Goal: Task Accomplishment & Management: Manage account settings

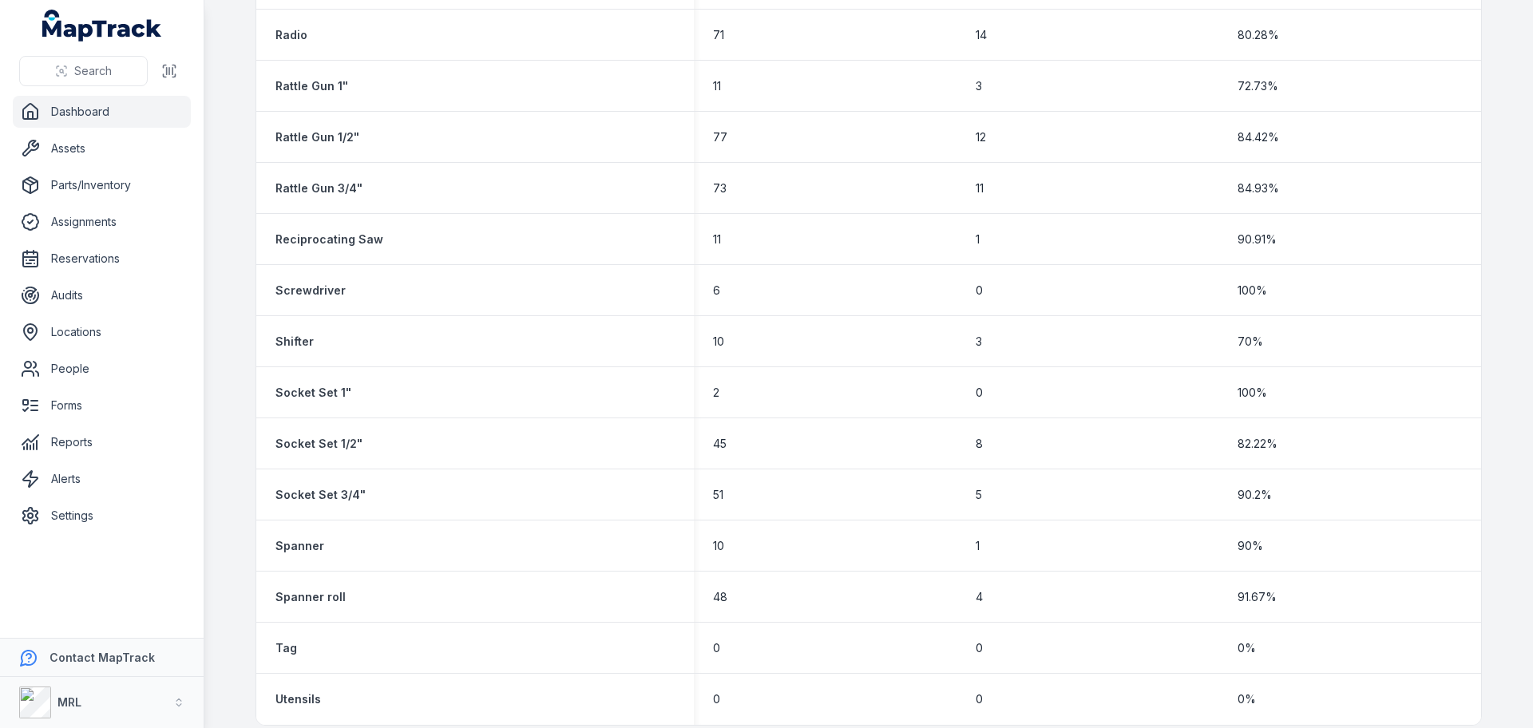
scroll to position [2280, 0]
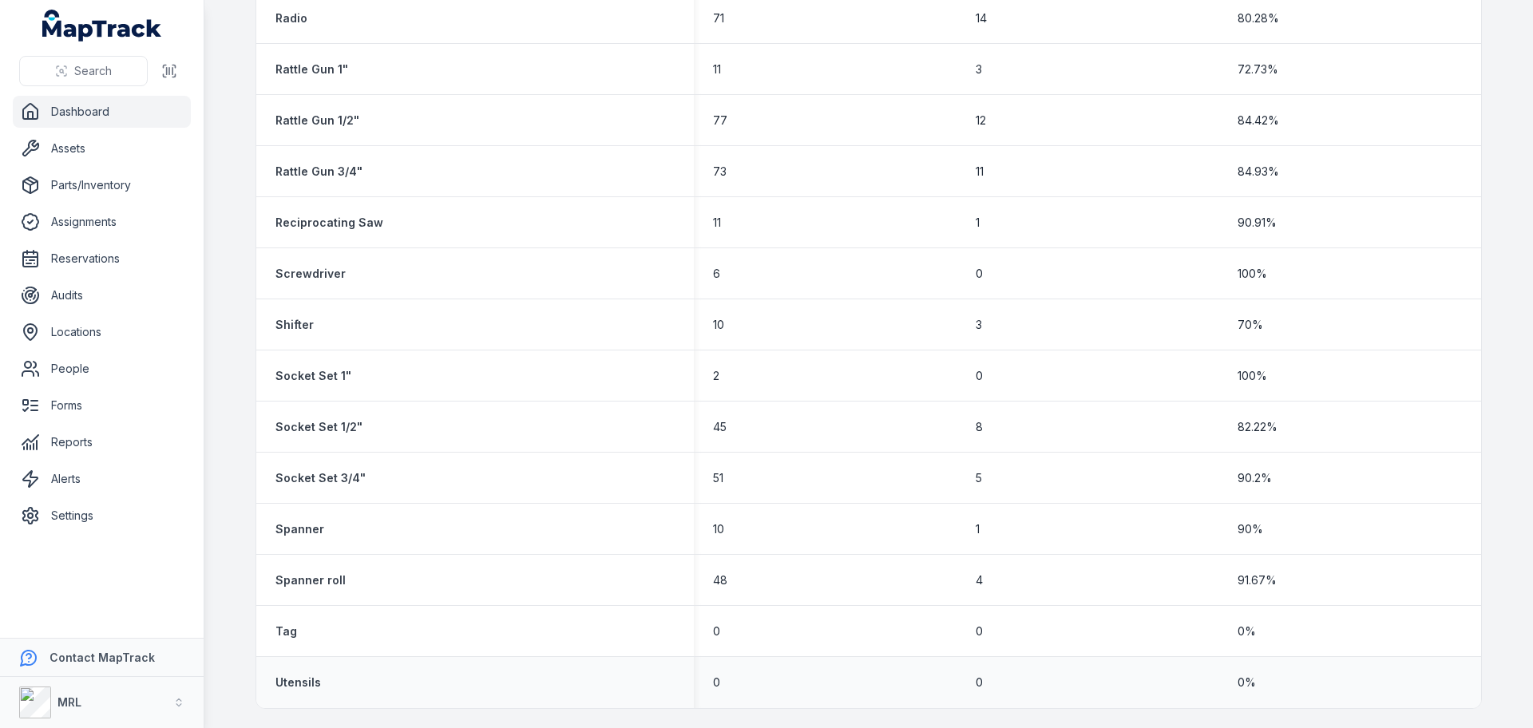
drag, startPoint x: 449, startPoint y: 726, endPoint x: 405, endPoint y: 689, distance: 56.6
click at [405, 689] on div "Utensils" at bounding box center [474, 682] width 399 height 16
click at [180, 699] on icon "button" at bounding box center [178, 702] width 11 height 11
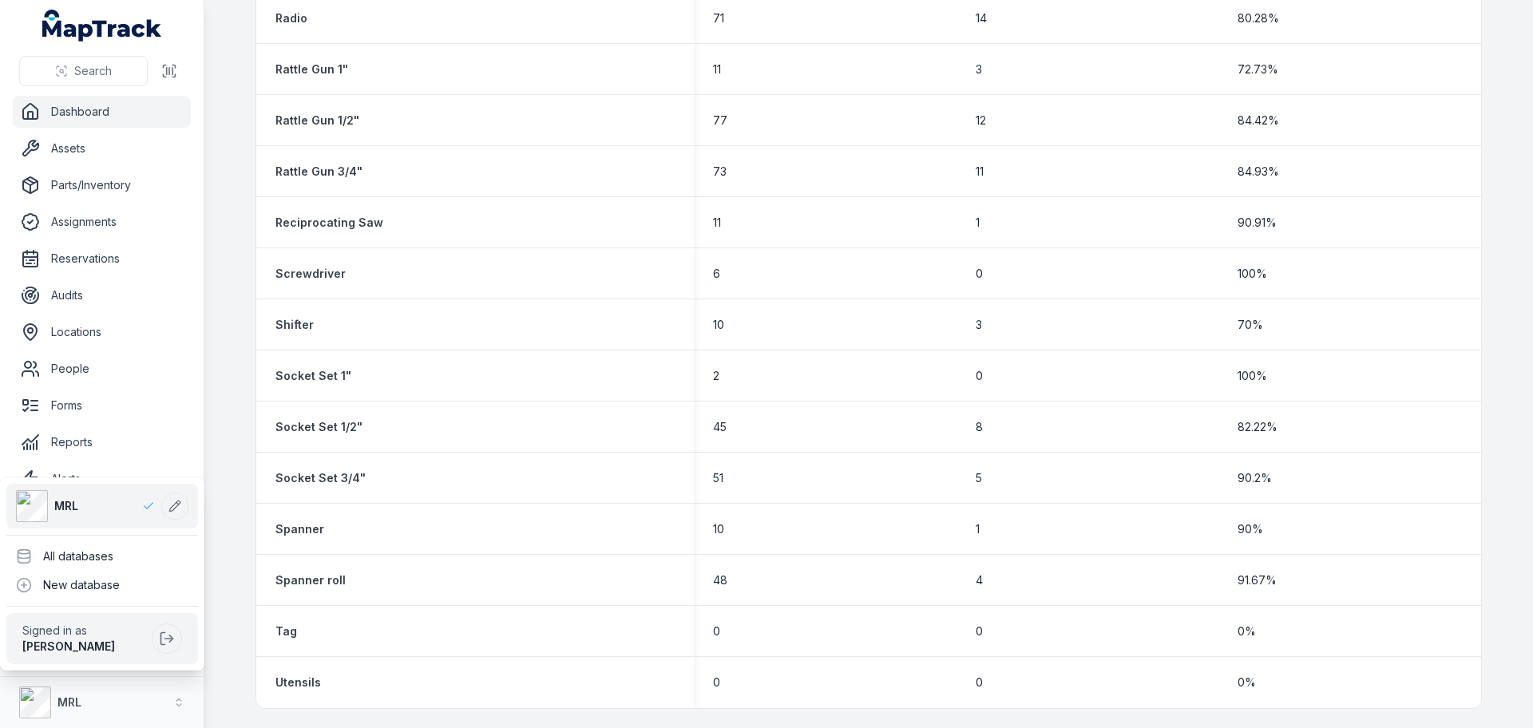
click at [227, 714] on div "Search Dashboard Assets Parts/Inventory Assignments Reservations Audits Locatio…" at bounding box center [766, 364] width 1533 height 728
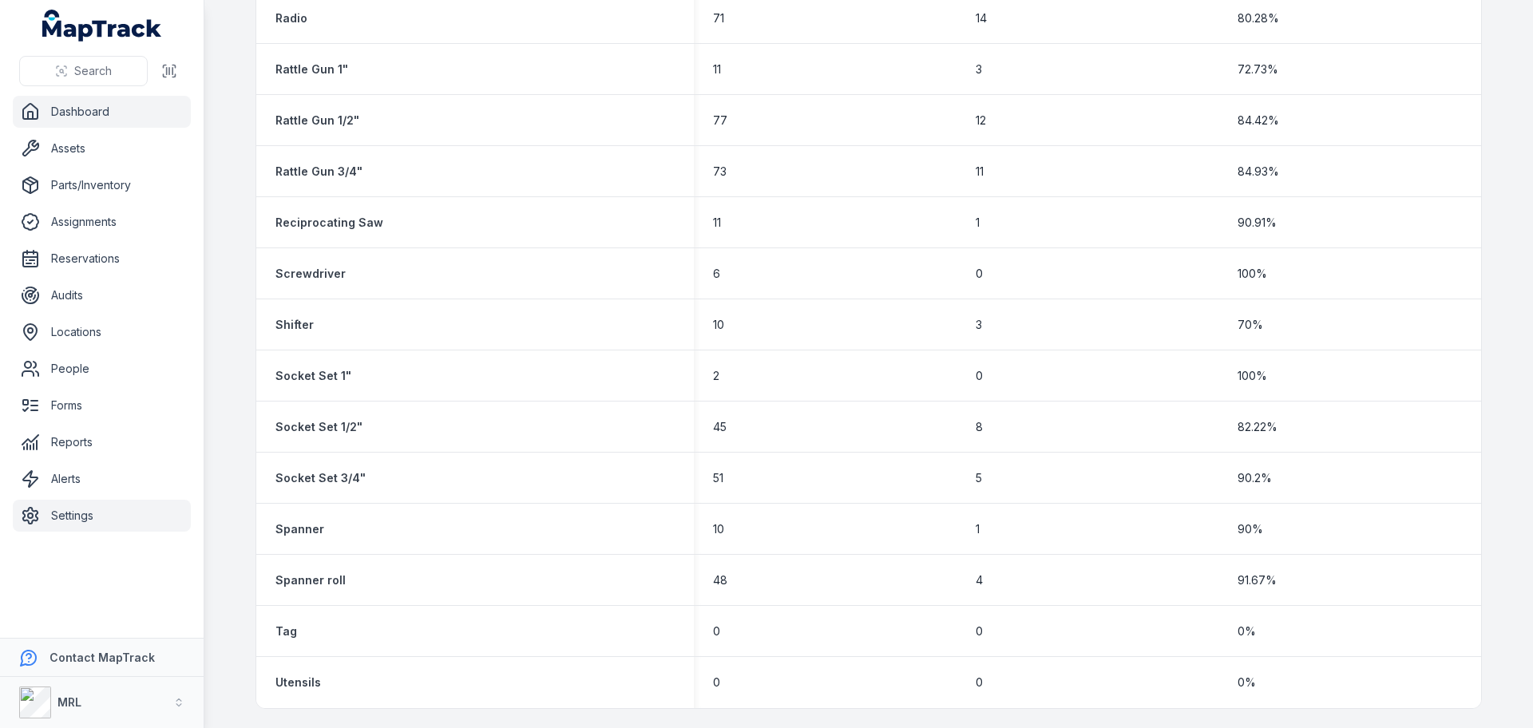
click at [93, 521] on link "Settings" at bounding box center [102, 516] width 178 height 32
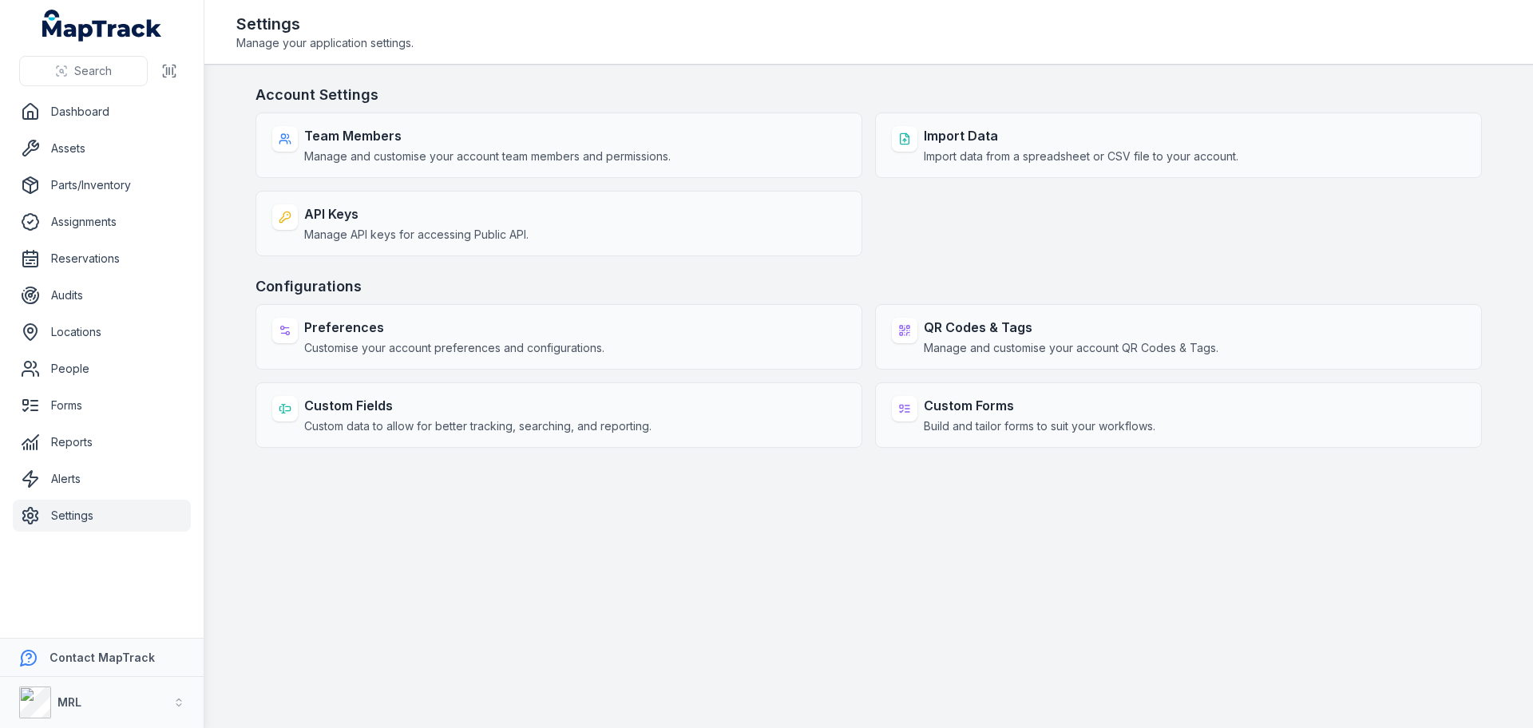
click at [310, 568] on main "Account Settings Team Members Manage and customise your account team members an…" at bounding box center [868, 396] width 1328 height 663
click at [72, 149] on link "Assets" at bounding box center [102, 148] width 178 height 32
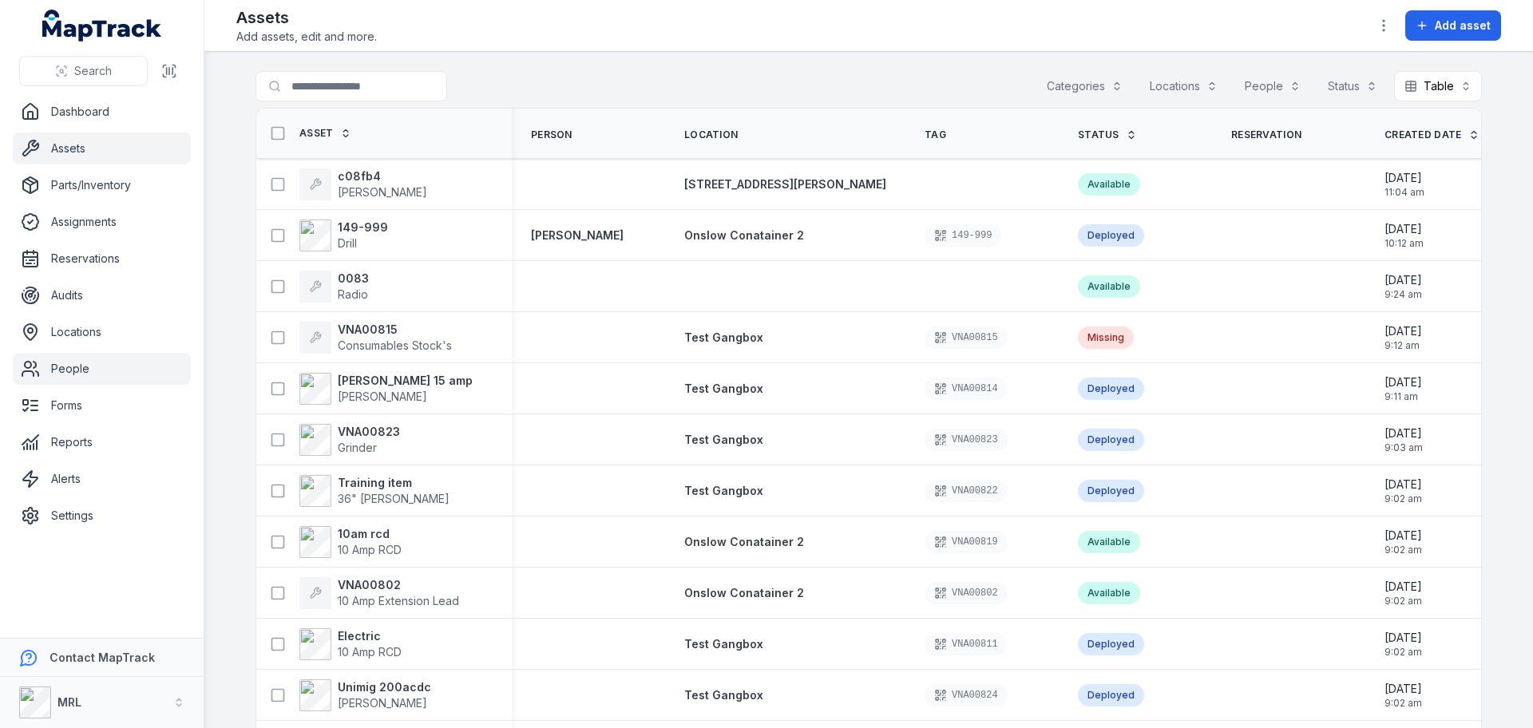
click at [76, 366] on link "People" at bounding box center [102, 369] width 178 height 32
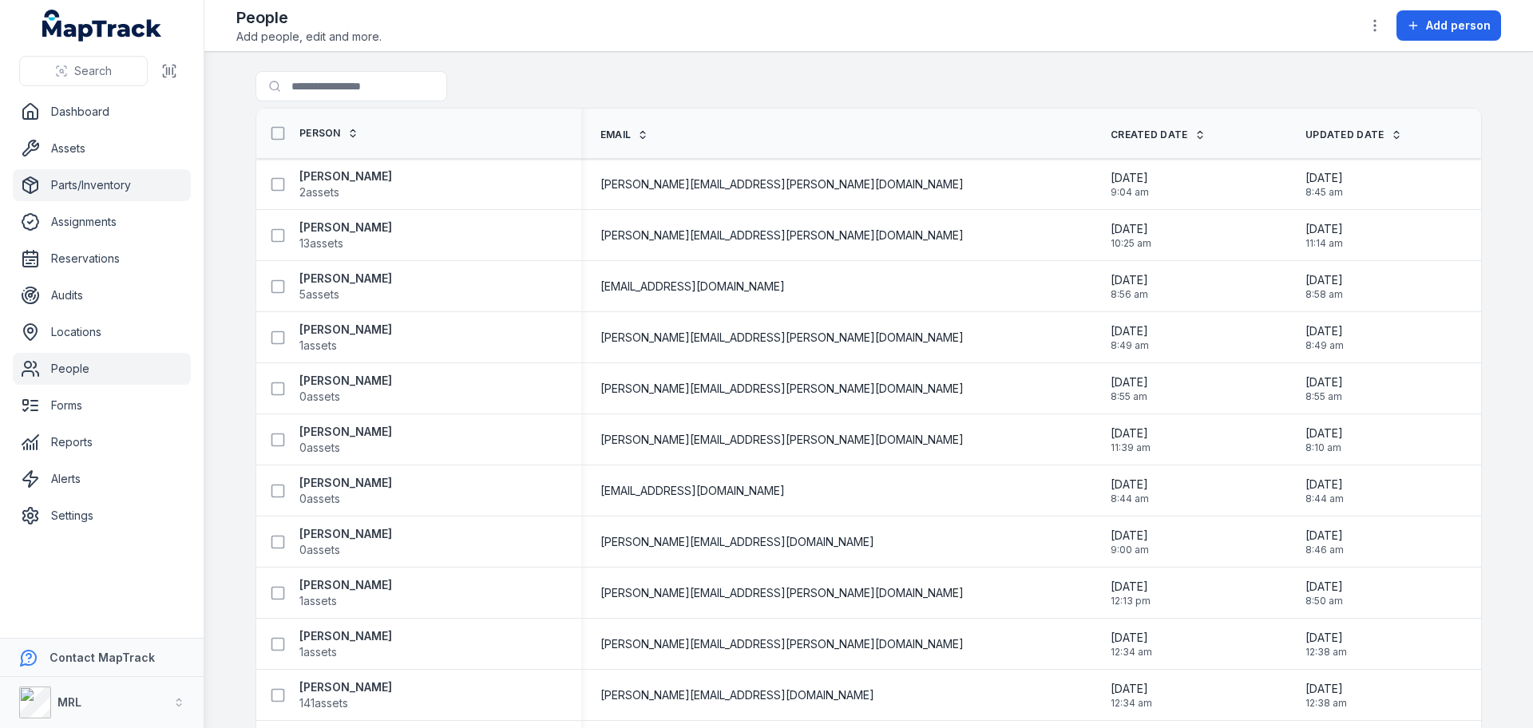
click at [89, 186] on link "Parts/Inventory" at bounding box center [102, 185] width 178 height 32
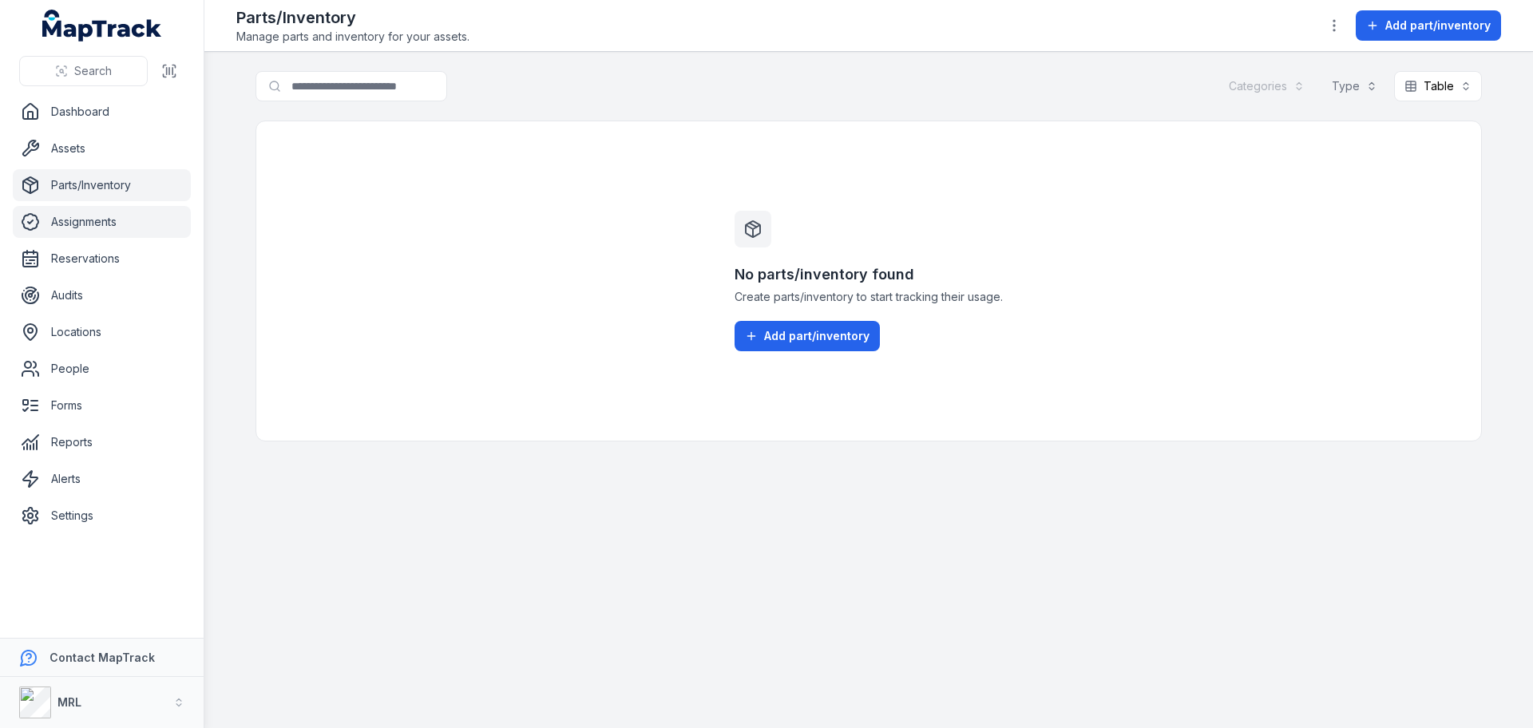
click at [89, 224] on link "Assignments" at bounding box center [102, 222] width 178 height 32
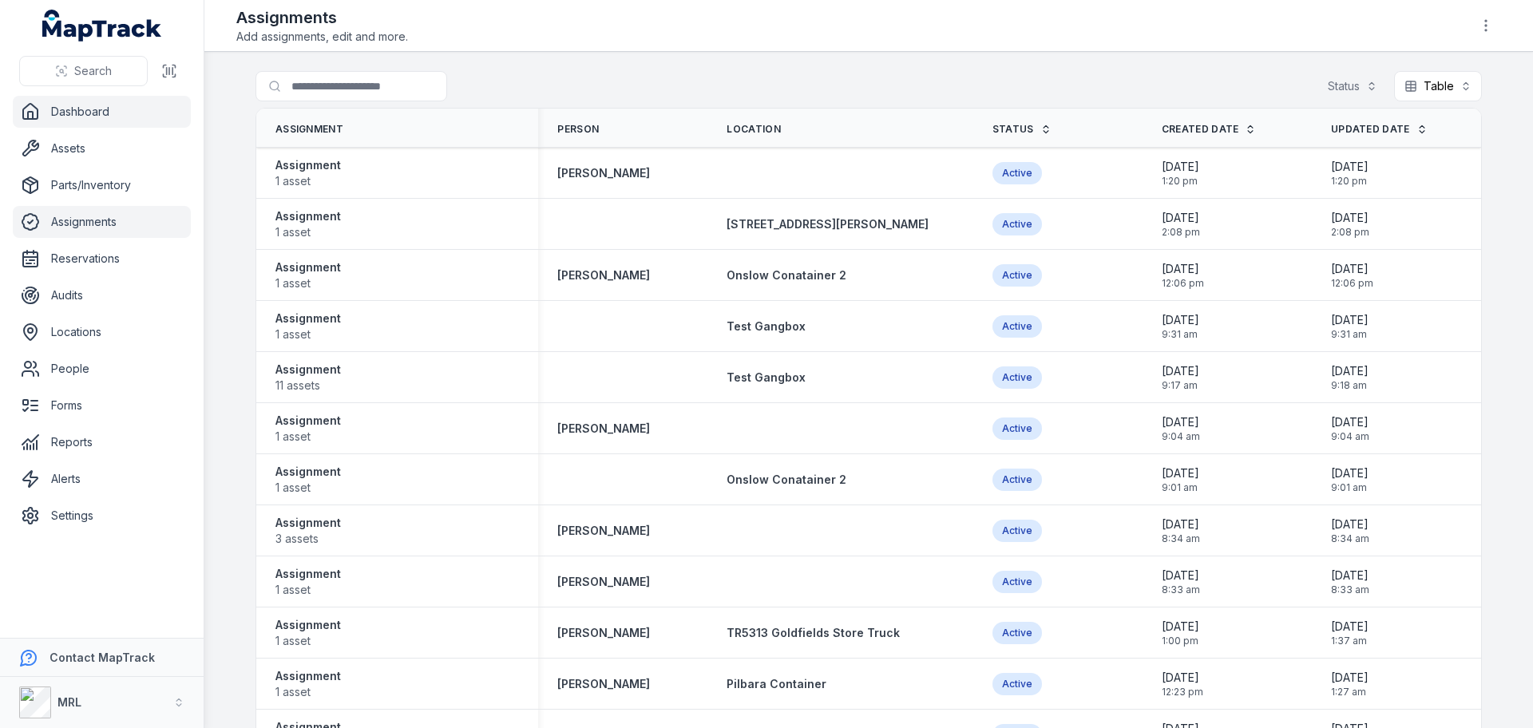
click at [87, 108] on link "Dashboard" at bounding box center [102, 112] width 178 height 32
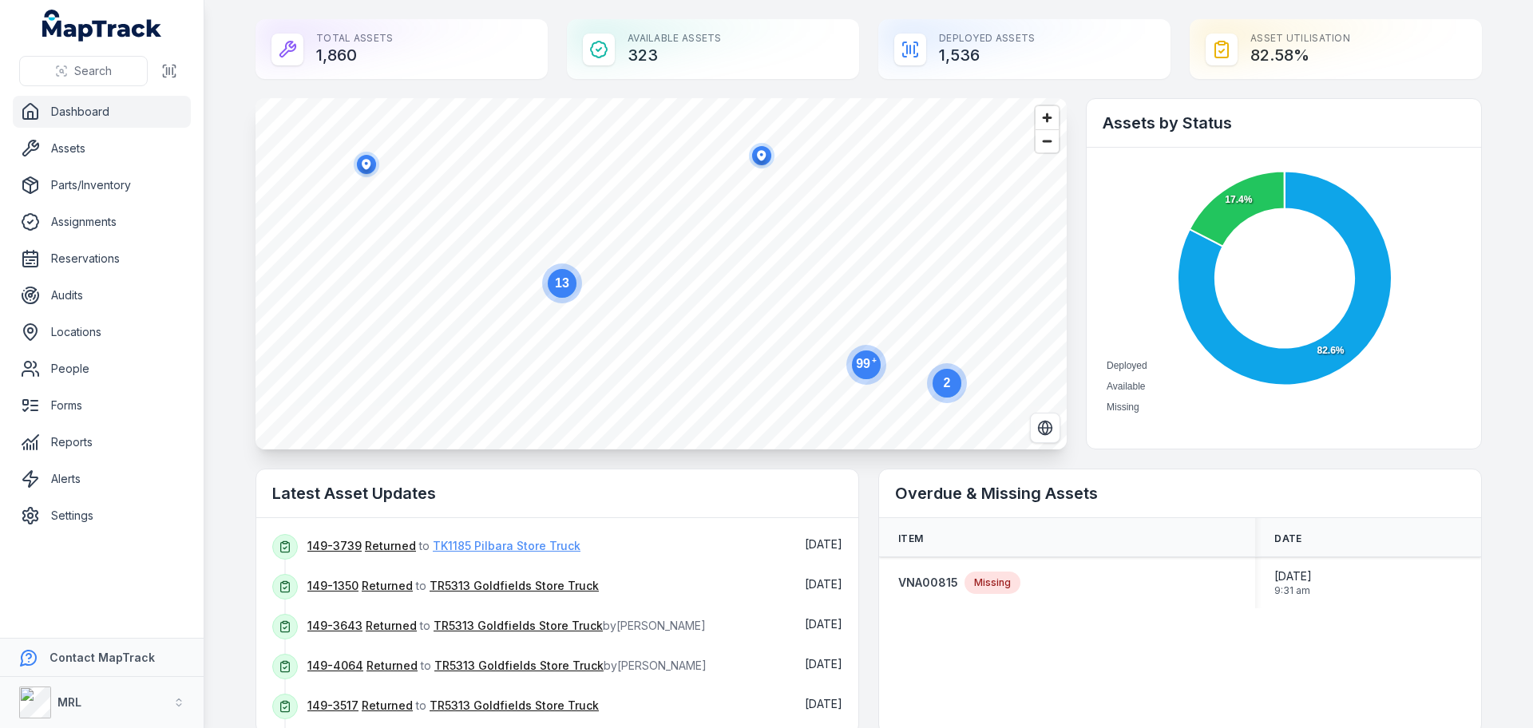
click at [472, 544] on link "TK1185 Pilbara Store Truck" at bounding box center [507, 546] width 148 height 16
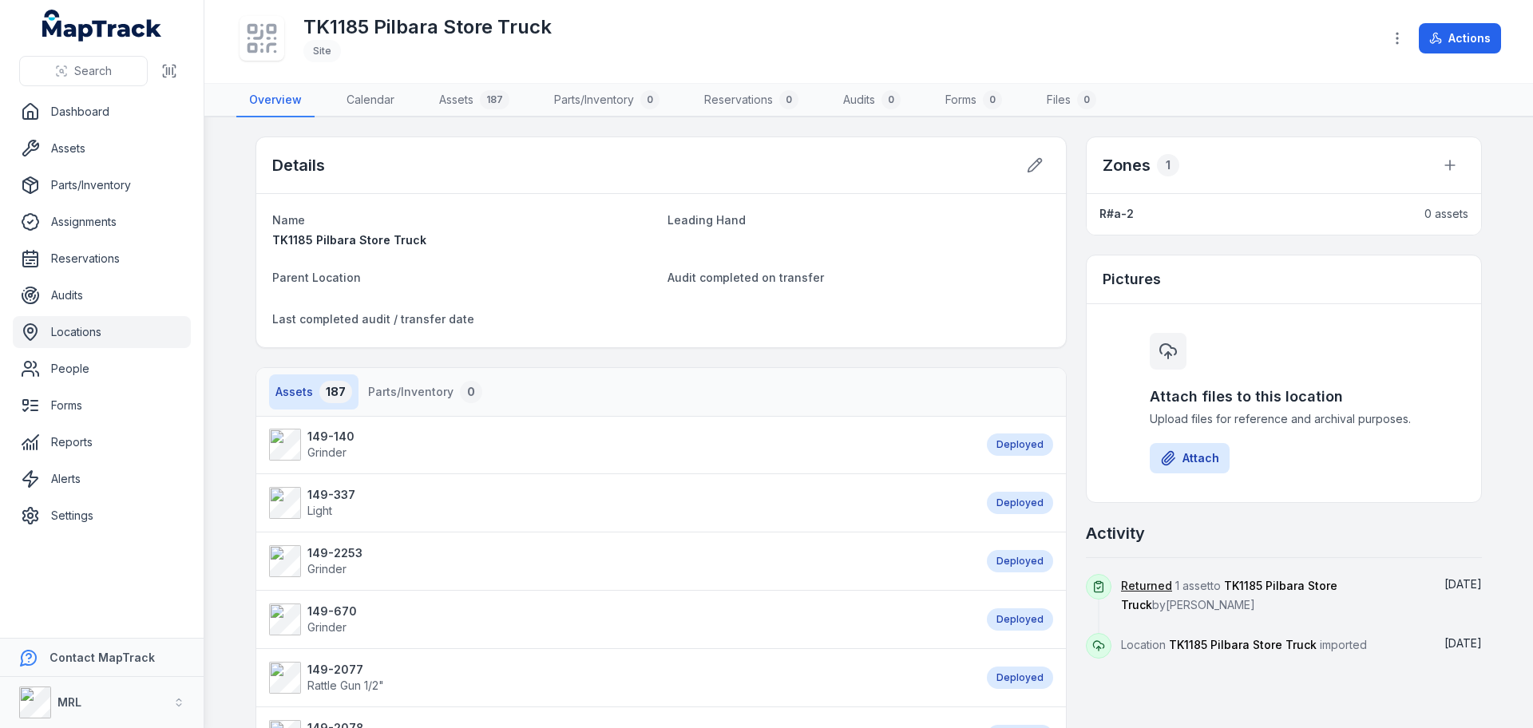
click at [298, 445] on link "149-140 [MEDICAL_DATA]" at bounding box center [620, 445] width 702 height 32
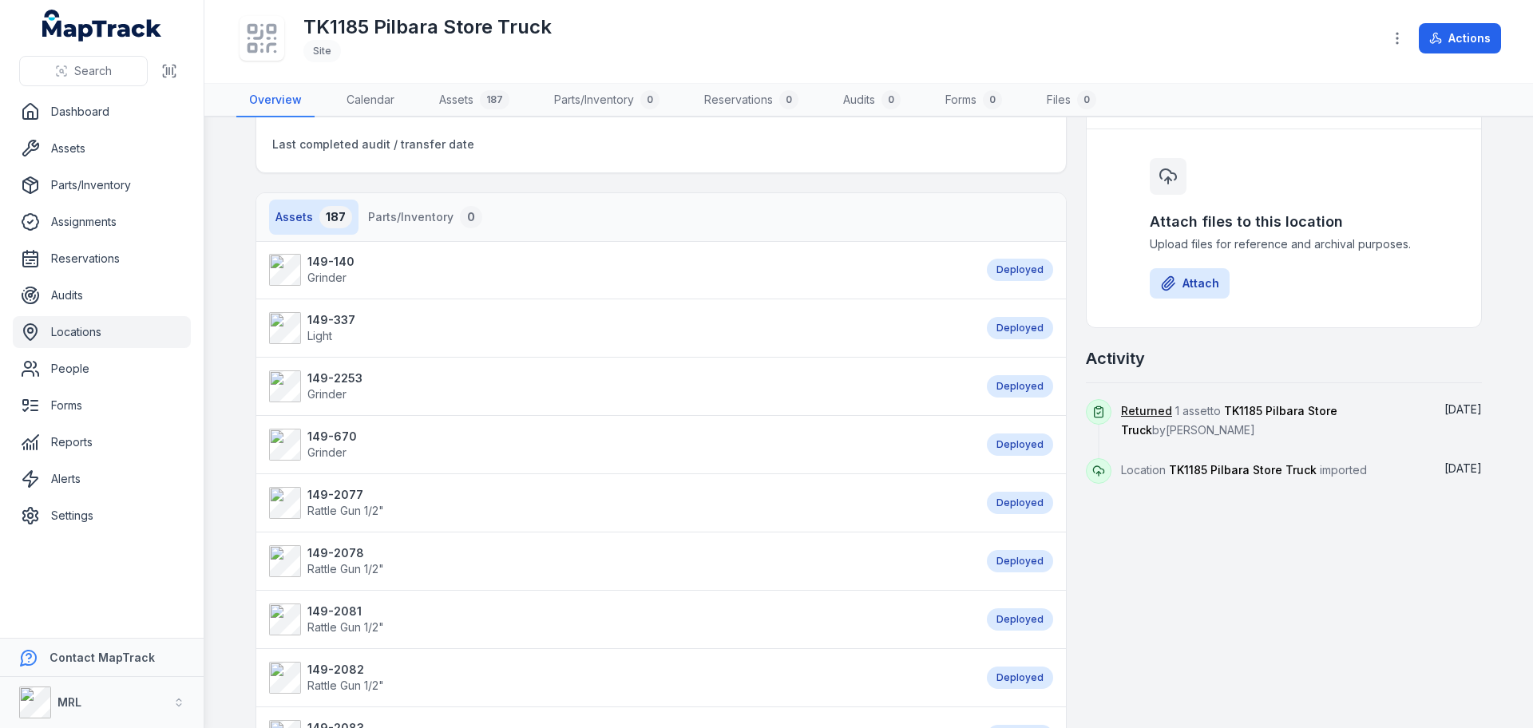
scroll to position [173, 0]
click at [1393, 34] on icon "button" at bounding box center [1397, 38] width 16 height 16
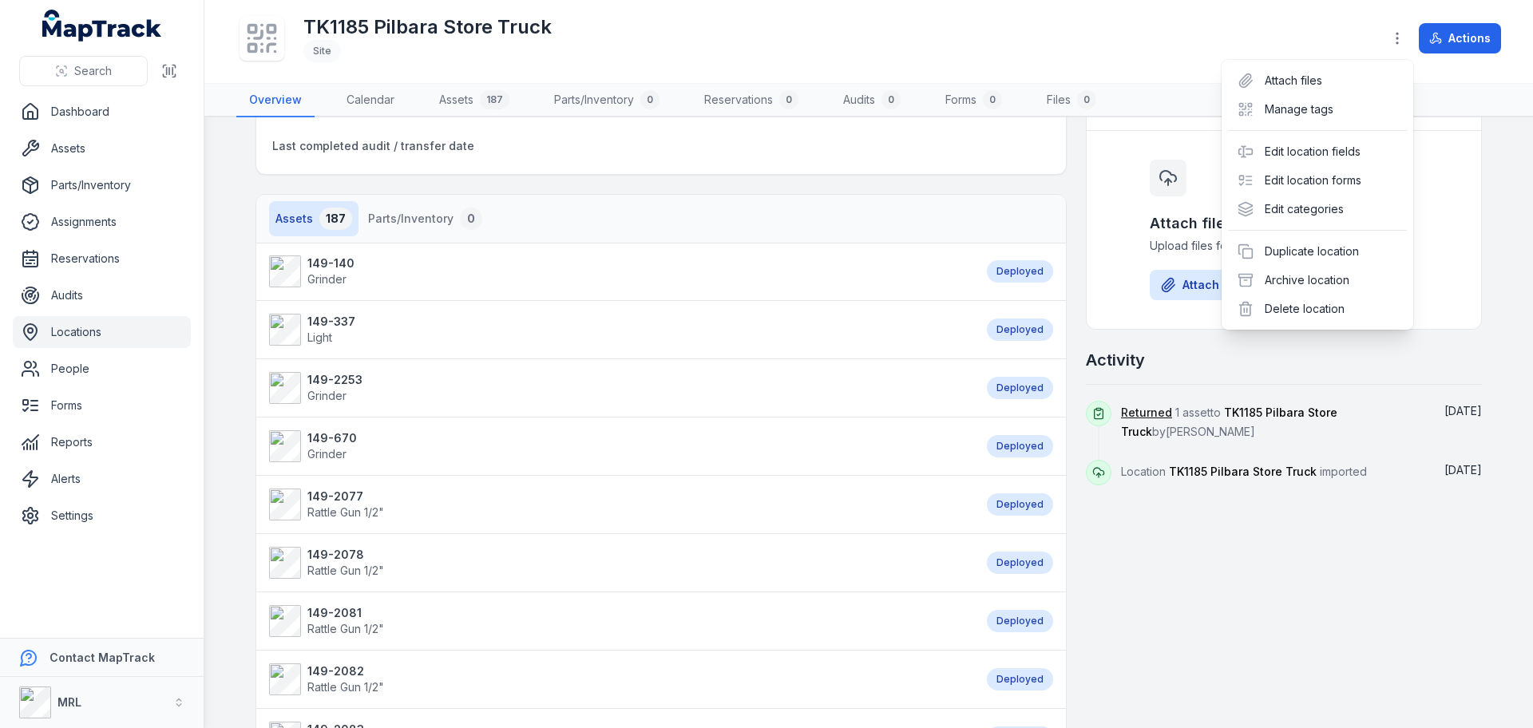
click at [1184, 53] on div "TK1185 Pilbara Store Truck Site Actions" at bounding box center [868, 41] width 1264 height 70
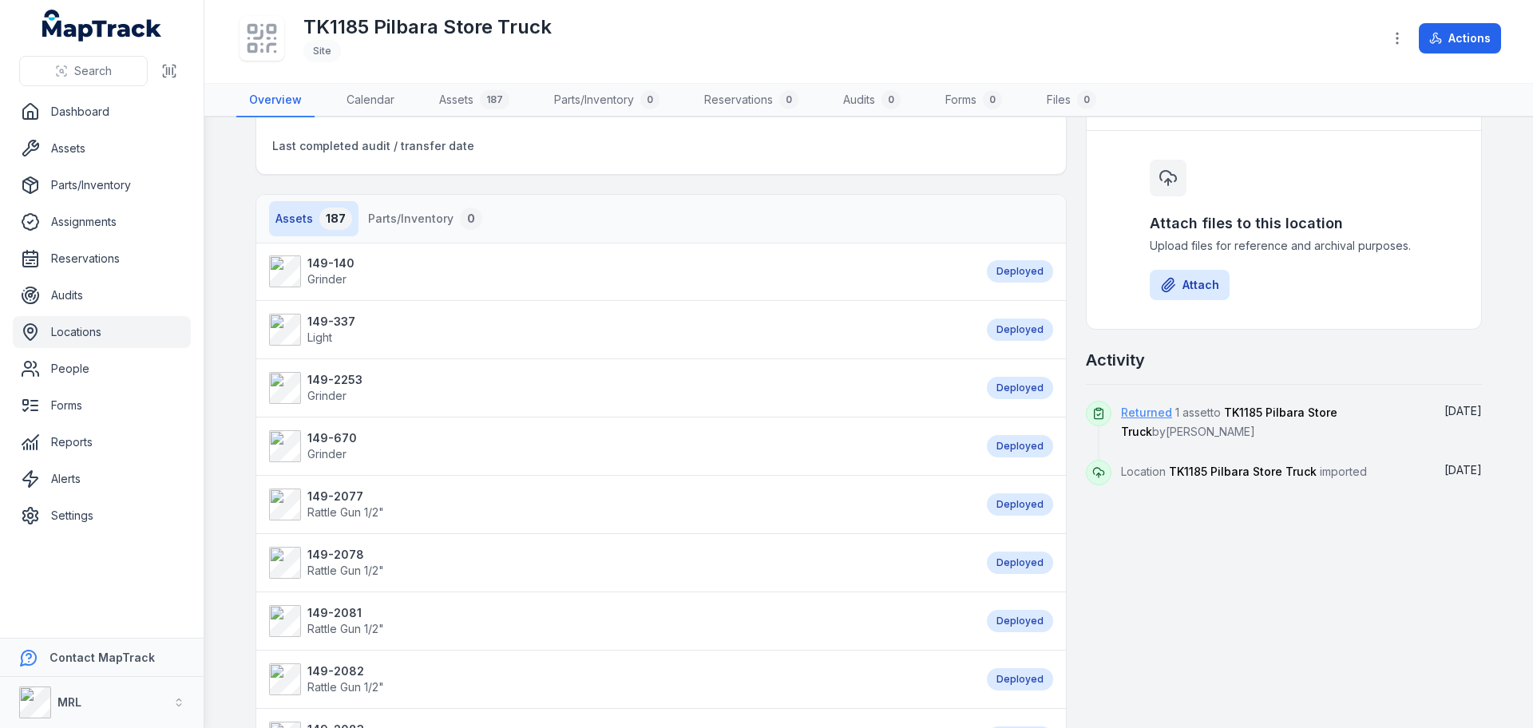
click at [1147, 417] on link "Returned" at bounding box center [1146, 413] width 51 height 16
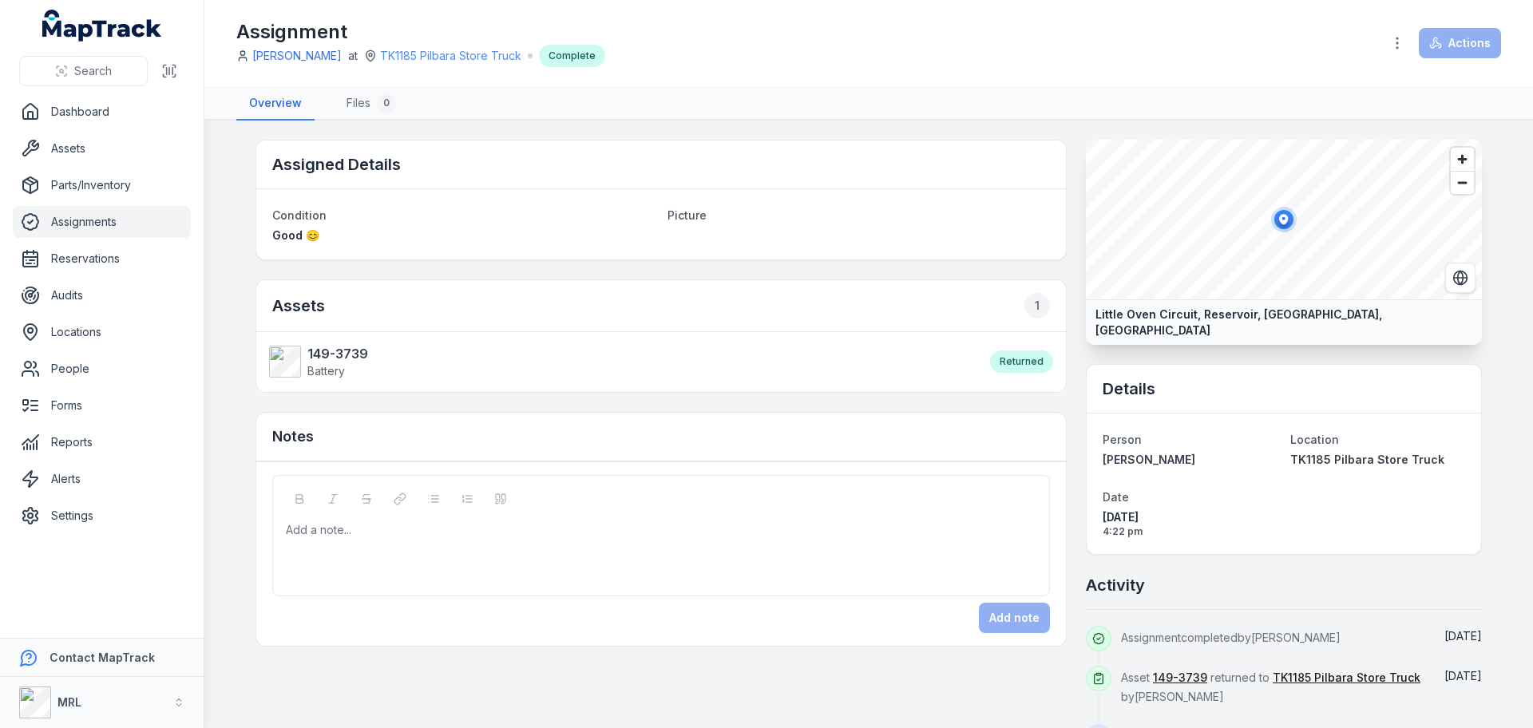
click at [429, 59] on link "TK1185 Pilbara Store Truck" at bounding box center [450, 56] width 141 height 16
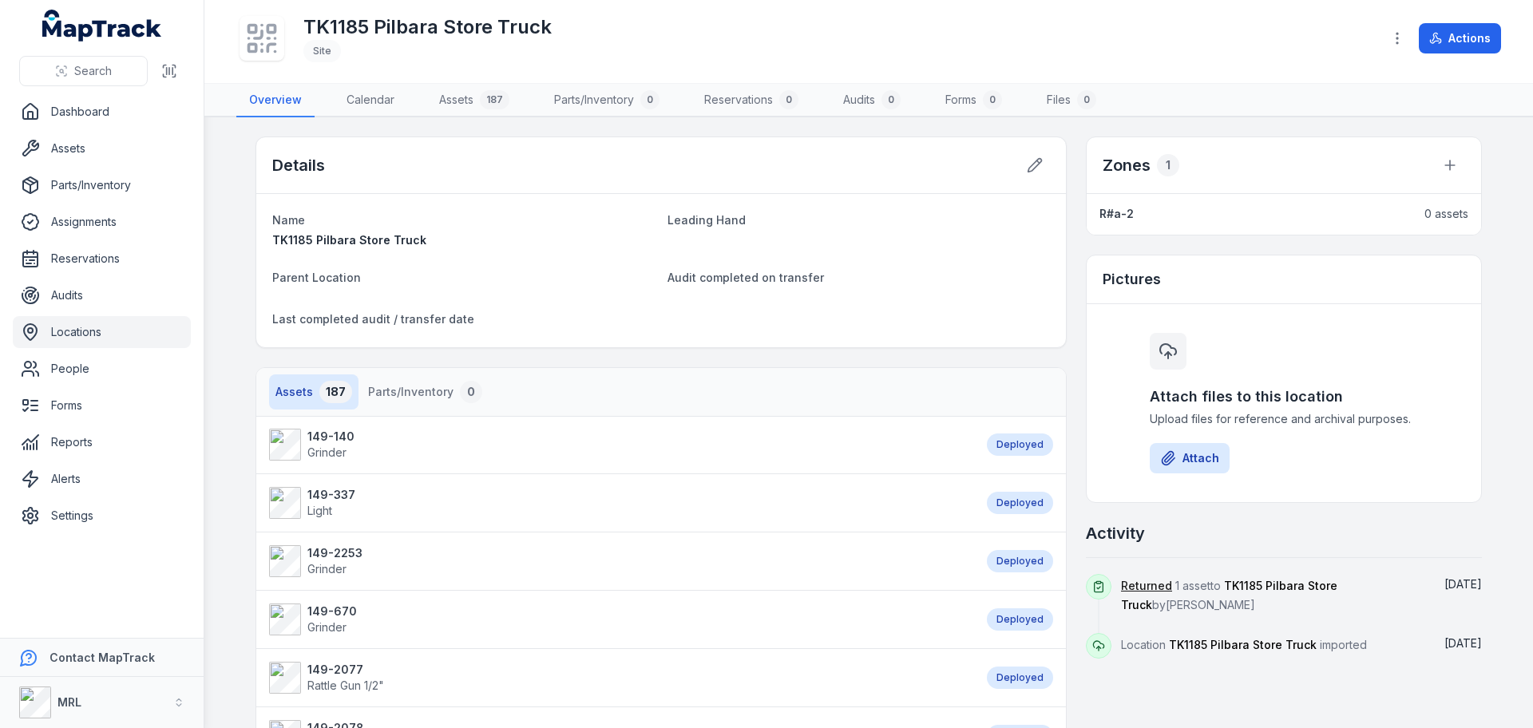
click at [1022, 447] on div "Deployed" at bounding box center [1020, 444] width 66 height 22
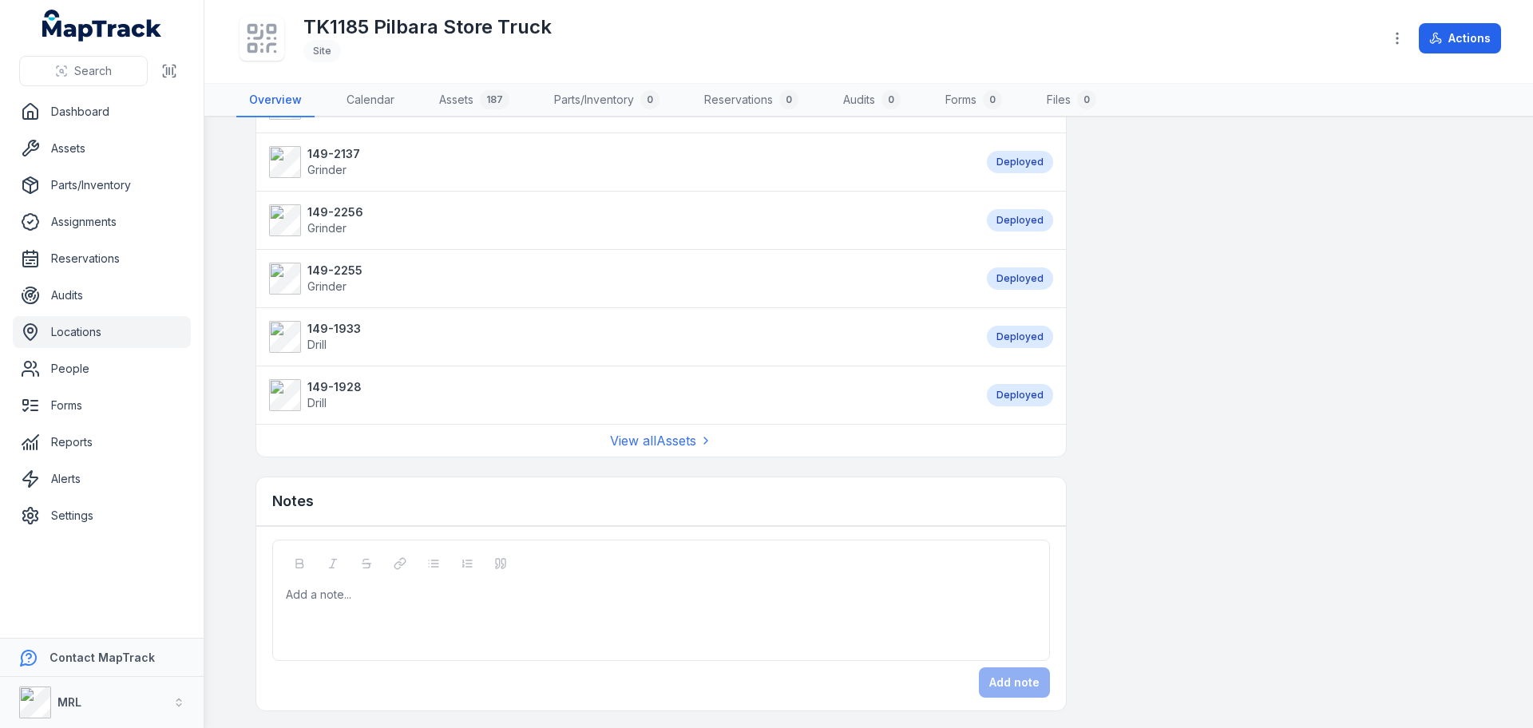
scroll to position [1450, 0]
click at [647, 444] on link "View all Assets" at bounding box center [661, 438] width 102 height 19
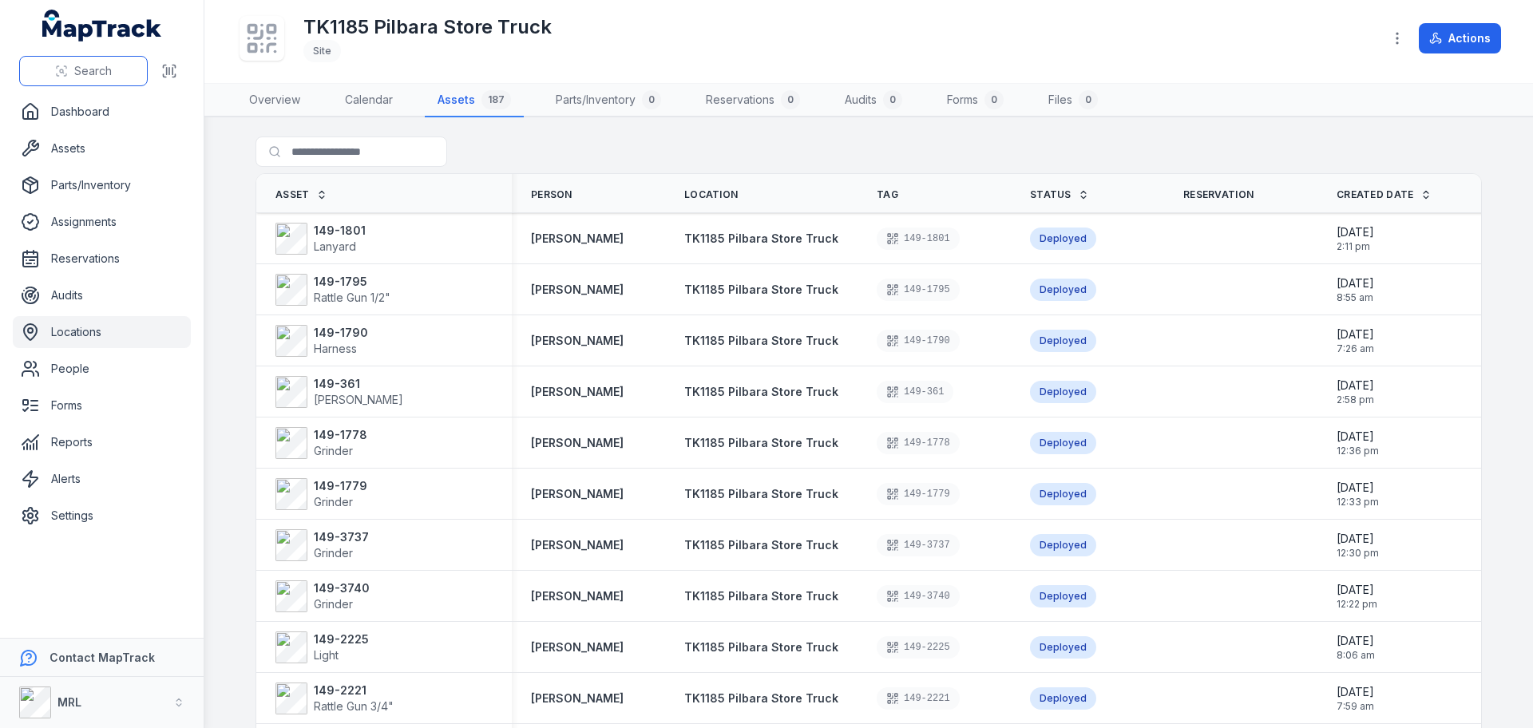
click at [97, 68] on span "Search" at bounding box center [93, 71] width 38 height 16
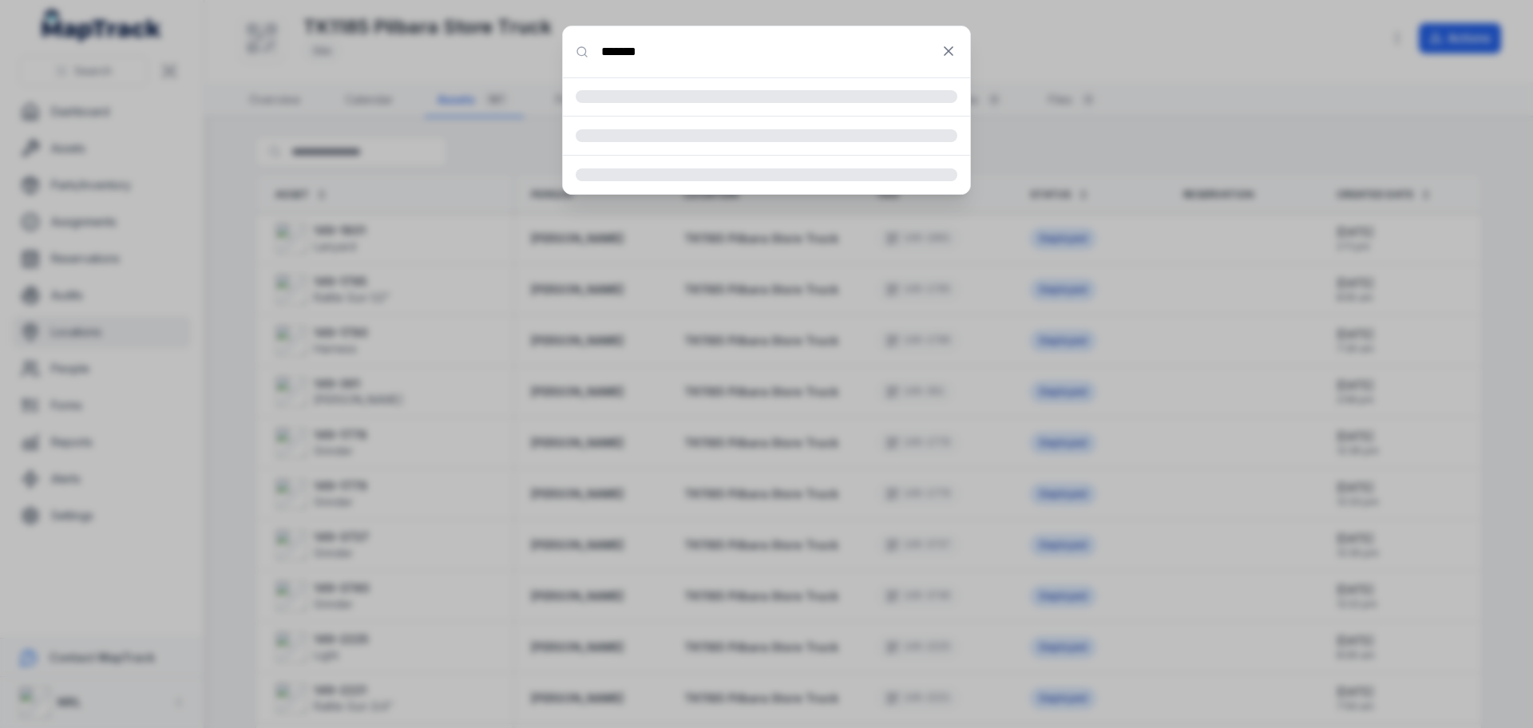
type input "*******"
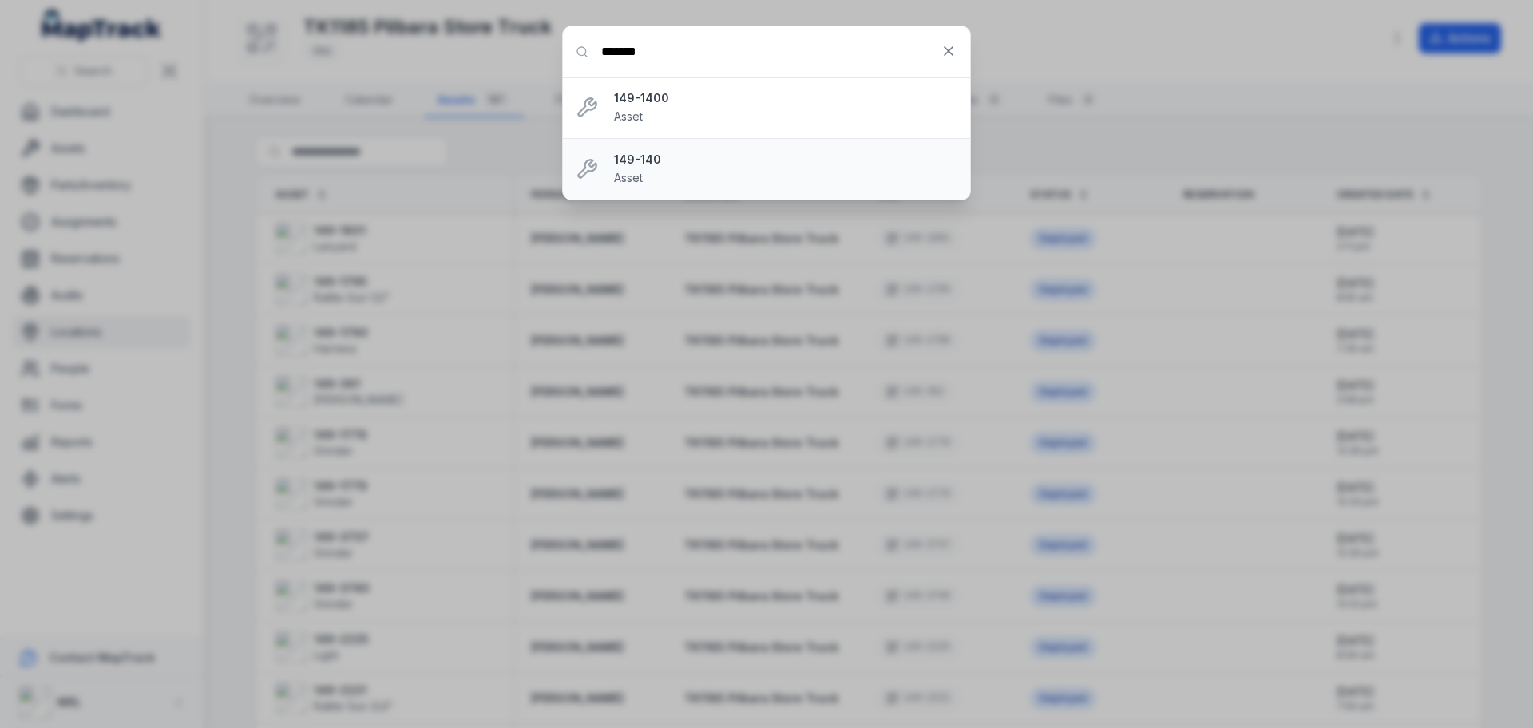
click at [635, 160] on strong "149-140" at bounding box center [785, 160] width 343 height 16
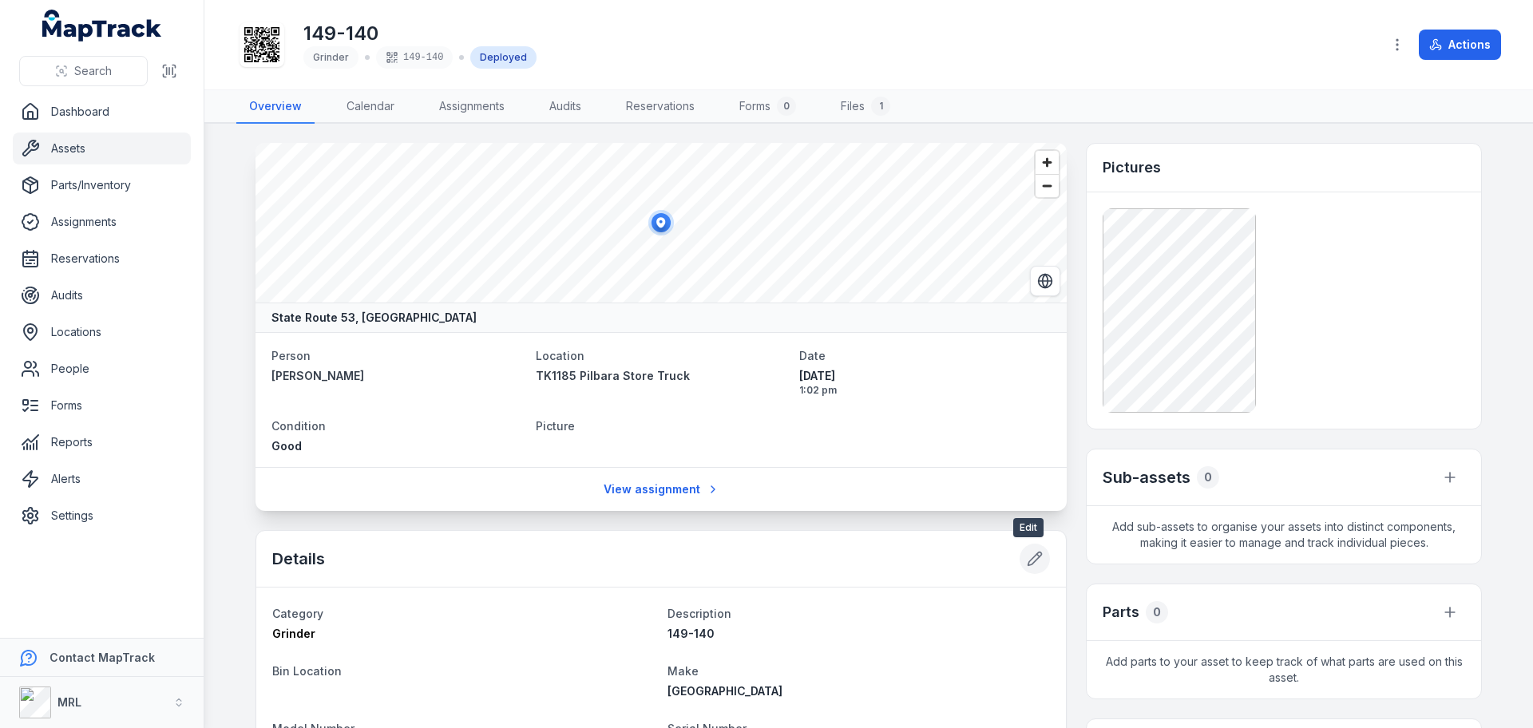
click at [1031, 557] on icon at bounding box center [1035, 559] width 14 height 14
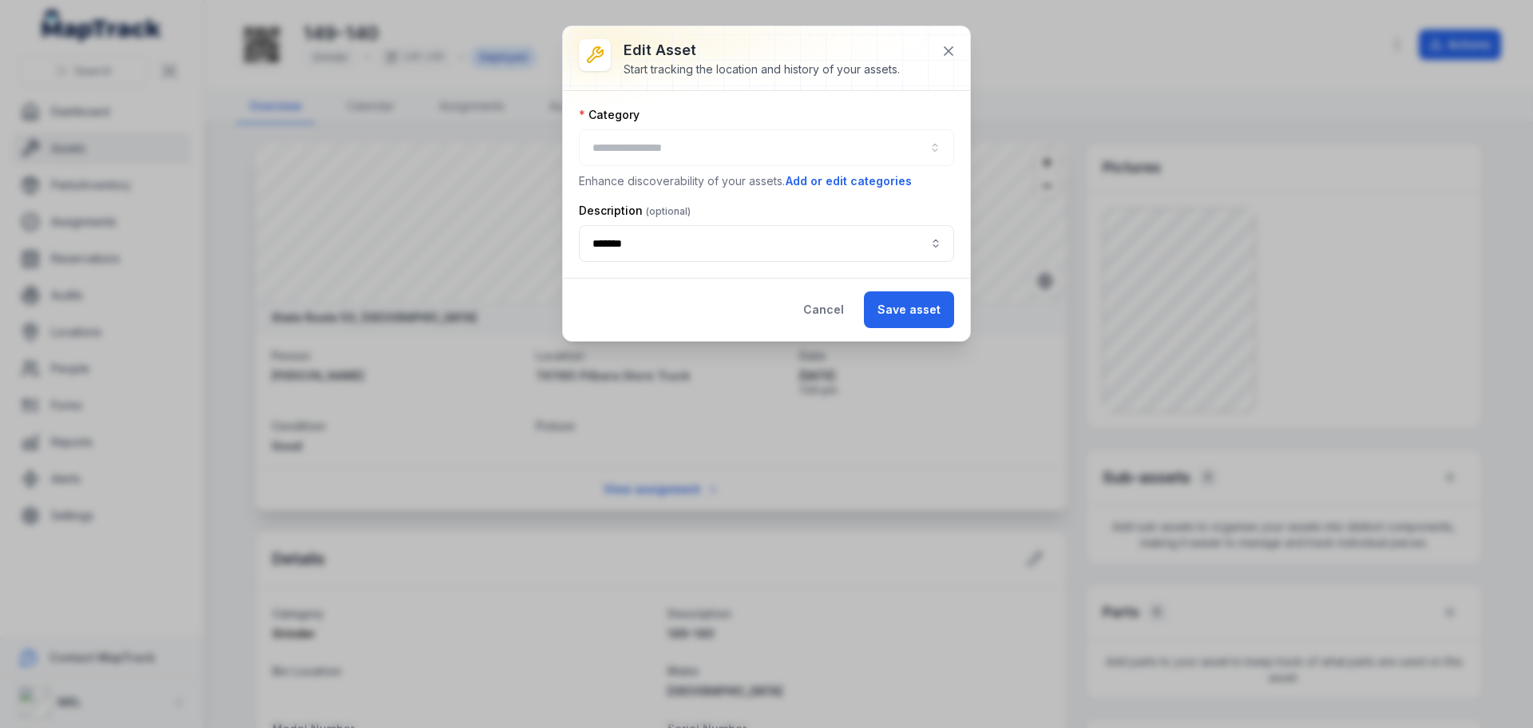
type input "*******"
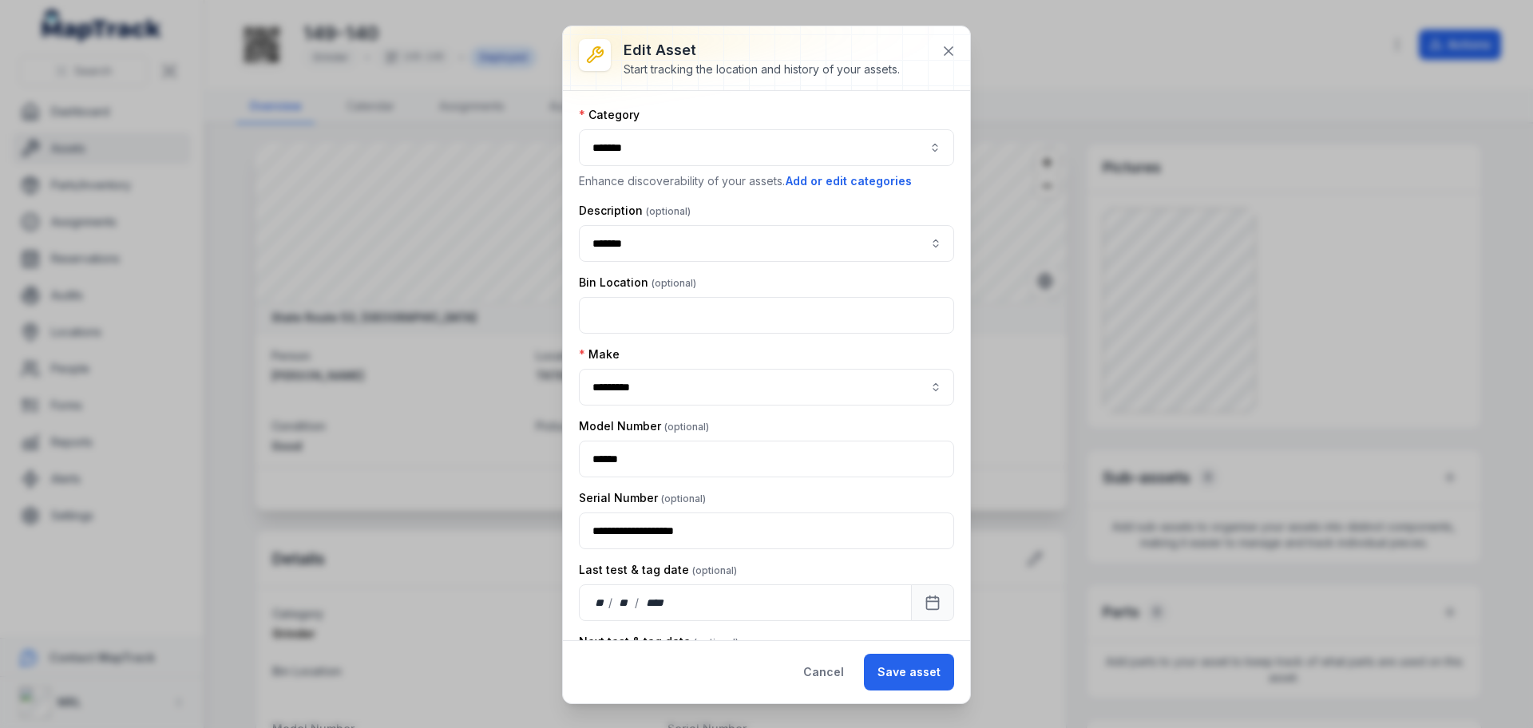
click at [651, 151] on button "*******" at bounding box center [766, 147] width 375 height 37
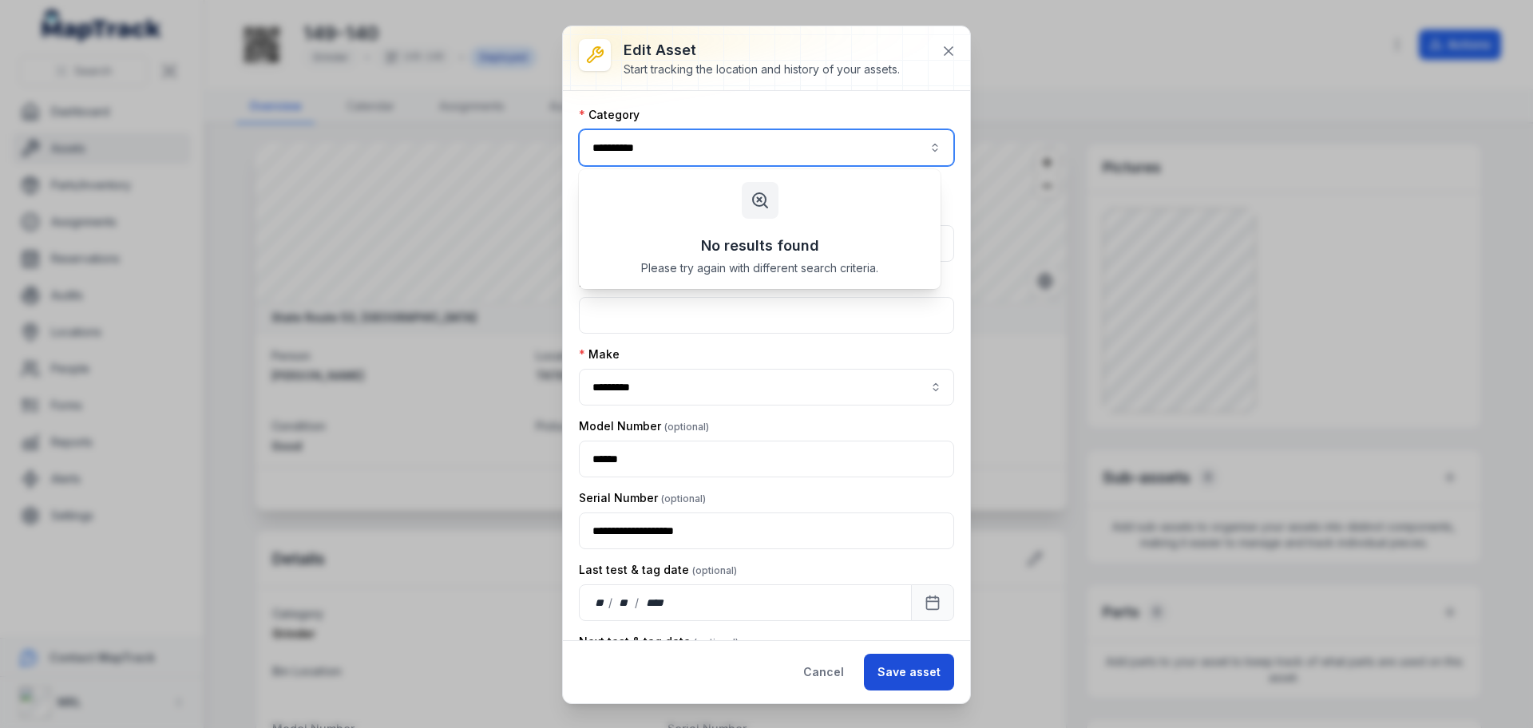
type input "*******"
click at [929, 673] on button "Save asset" at bounding box center [909, 672] width 90 height 37
